Goal: Task Accomplishment & Management: Complete application form

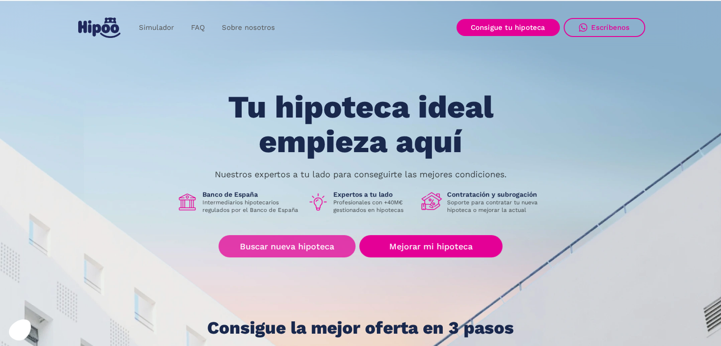
click at [302, 247] on link "Buscar nueva hipoteca" at bounding box center [286, 246] width 137 height 22
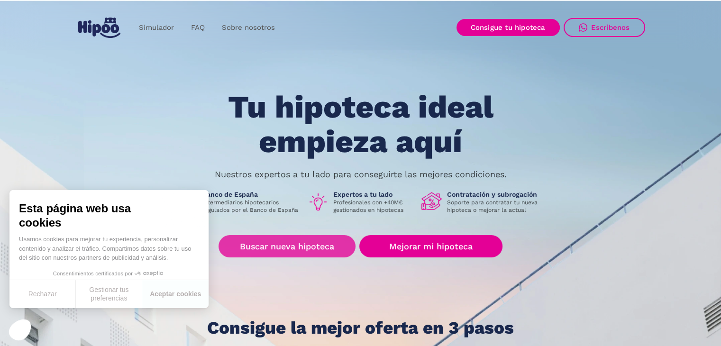
click at [255, 251] on link "Buscar nueva hipoteca" at bounding box center [286, 246] width 137 height 22
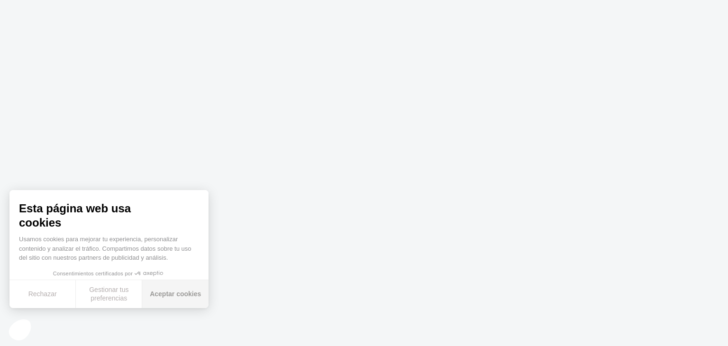
click at [180, 295] on button "Aceptar cookies" at bounding box center [175, 294] width 66 height 28
